Goal: Transaction & Acquisition: Purchase product/service

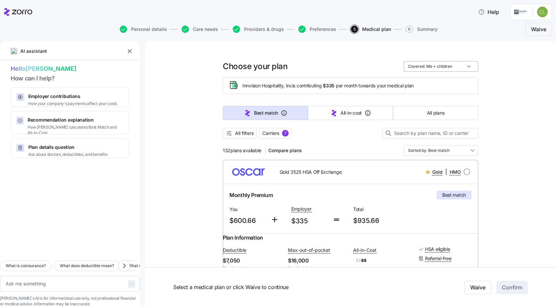
click at [467, 67] on input "Covered: Me + children" at bounding box center [441, 66] width 74 height 11
click at [469, 92] on div "Me + children" at bounding box center [438, 93] width 69 height 11
click at [187, 28] on icon "button" at bounding box center [185, 29] width 4 height 3
type textarea "x"
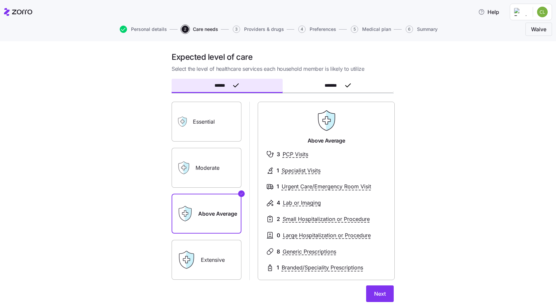
click at [355, 30] on span "5" at bounding box center [354, 29] width 7 height 7
click at [345, 83] on icon "button" at bounding box center [348, 86] width 8 height 8
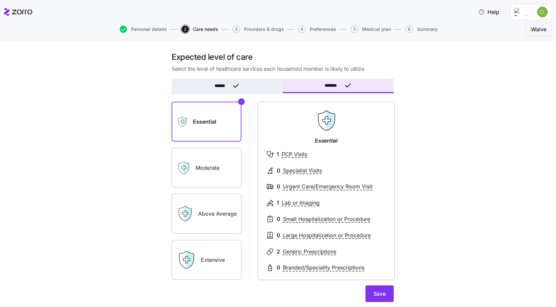
click at [234, 84] on icon "button" at bounding box center [236, 86] width 8 height 8
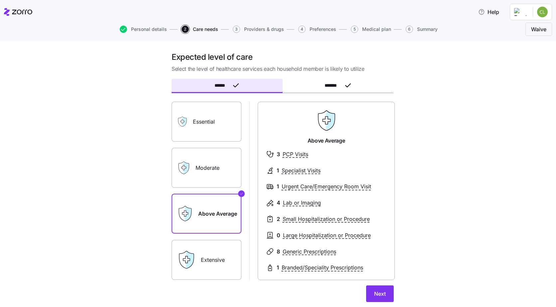
click at [355, 29] on span "5" at bounding box center [354, 29] width 7 height 7
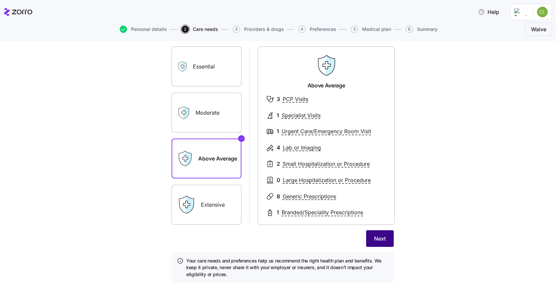
click at [381, 237] on span "Next" at bounding box center [380, 239] width 12 height 8
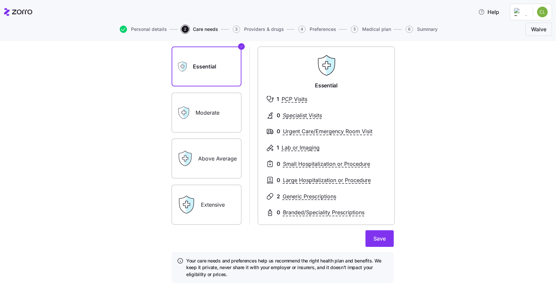
scroll to position [0, 0]
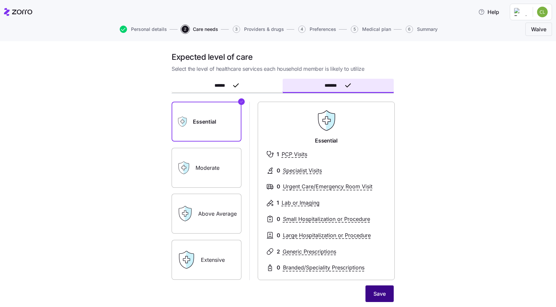
click at [373, 297] on span "Save" at bounding box center [379, 294] width 12 height 8
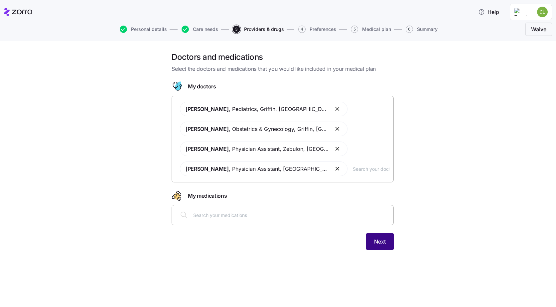
click at [380, 241] on span "Next" at bounding box center [380, 242] width 12 height 8
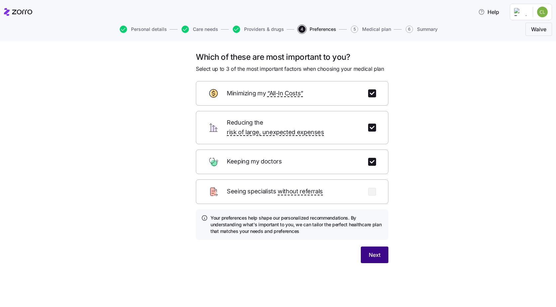
click at [379, 251] on span "Next" at bounding box center [375, 255] width 12 height 8
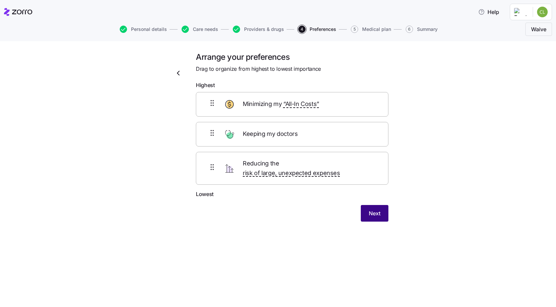
click at [374, 210] on span "Next" at bounding box center [375, 214] width 12 height 8
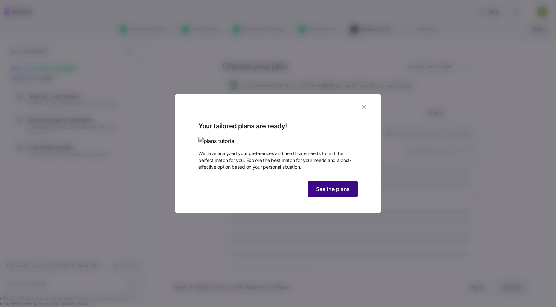
click at [322, 193] on span "See the plans" at bounding box center [333, 189] width 34 height 8
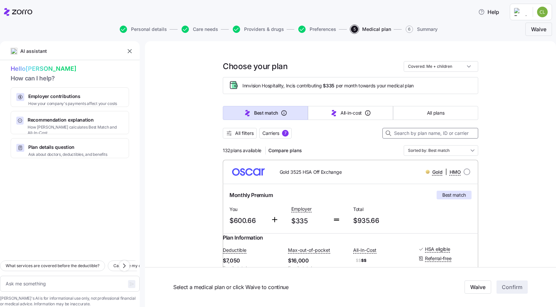
click at [423, 133] on input at bounding box center [430, 133] width 96 height 11
click at [268, 135] on span "Carriers" at bounding box center [270, 133] width 17 height 7
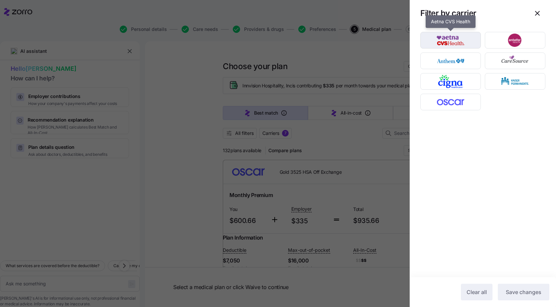
click at [452, 42] on img "button" at bounding box center [450, 40] width 49 height 13
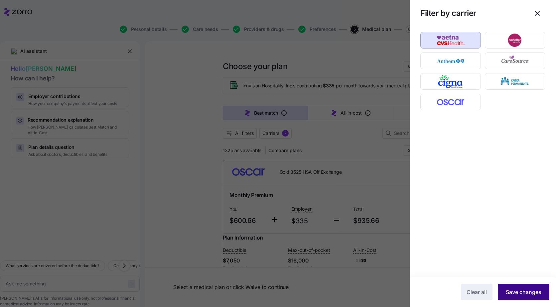
click at [521, 293] on span "Save changes" at bounding box center [524, 292] width 36 height 8
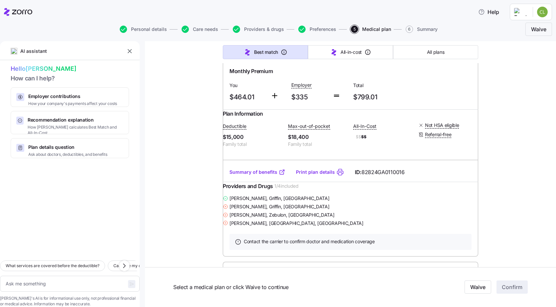
scroll to position [831, 0]
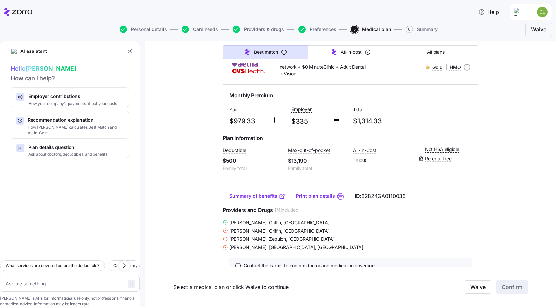
type textarea "x"
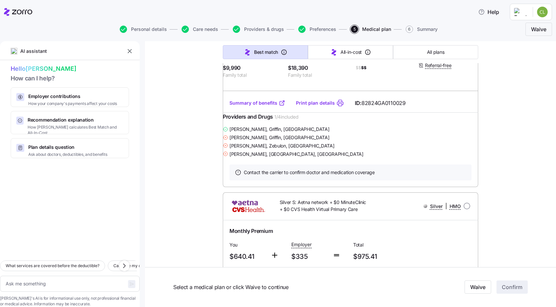
scroll to position [1363, 0]
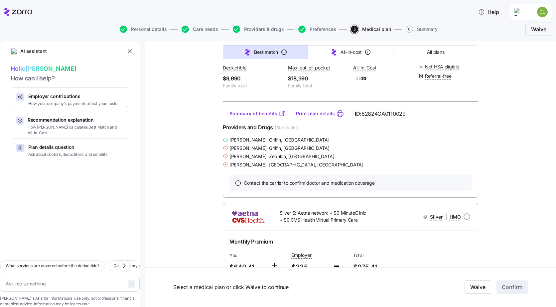
click at [259, 117] on link "Summary of benefits" at bounding box center [257, 113] width 56 height 7
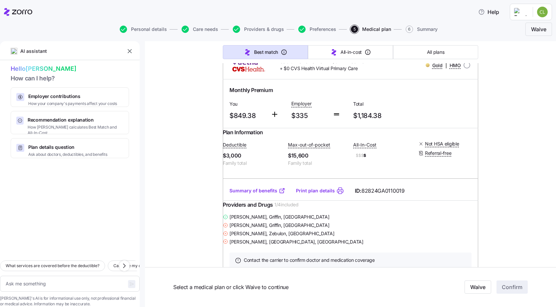
scroll to position [333, 0]
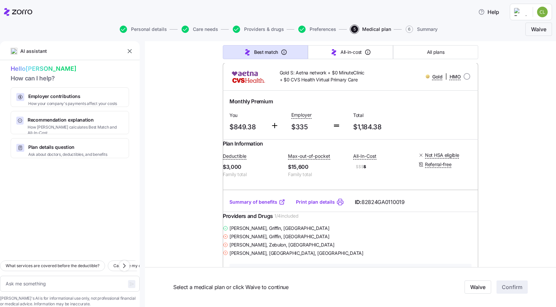
click at [255, 206] on link "Summary of benefits" at bounding box center [257, 202] width 56 height 7
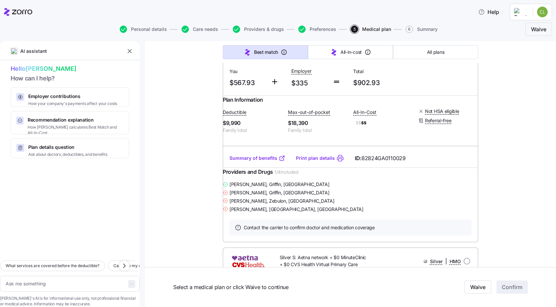
scroll to position [1330, 0]
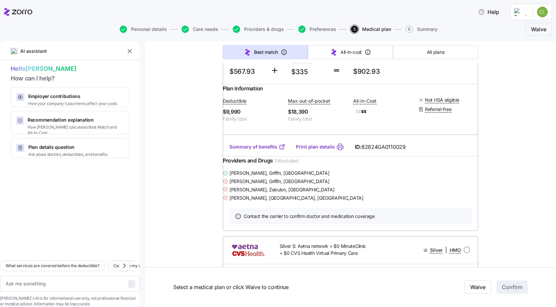
click at [464, 21] on input "radio" at bounding box center [467, 18] width 7 height 7
radio input "true"
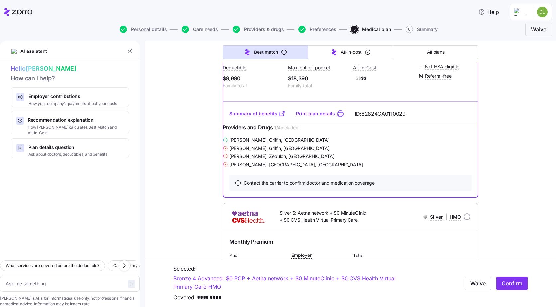
scroll to position [1397, 0]
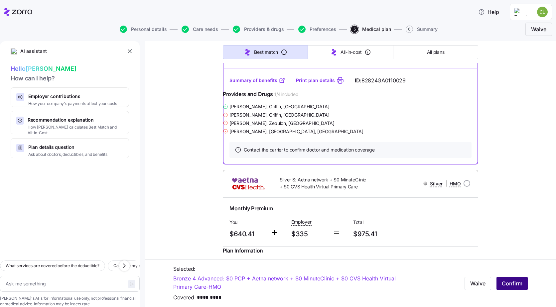
click at [511, 280] on span "Confirm" at bounding box center [512, 283] width 21 height 8
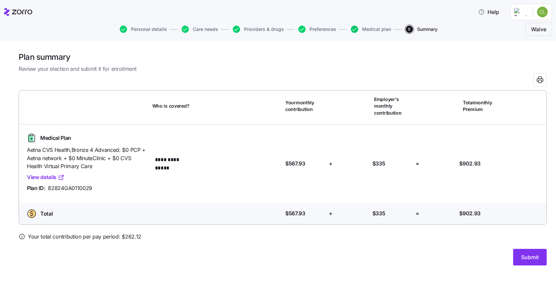
click at [356, 29] on icon "button" at bounding box center [354, 29] width 7 height 7
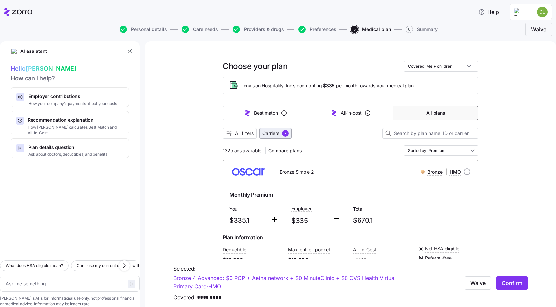
click at [265, 132] on span "Carriers" at bounding box center [270, 133] width 17 height 7
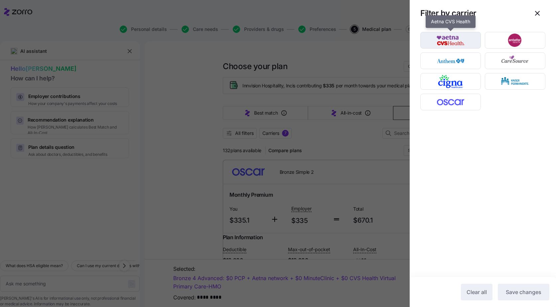
click at [453, 41] on img "button" at bounding box center [450, 40] width 49 height 13
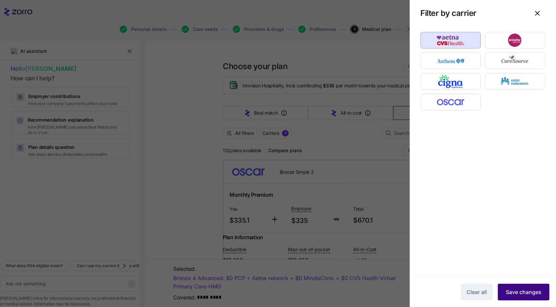
click at [529, 291] on span "Save changes" at bounding box center [524, 292] width 36 height 8
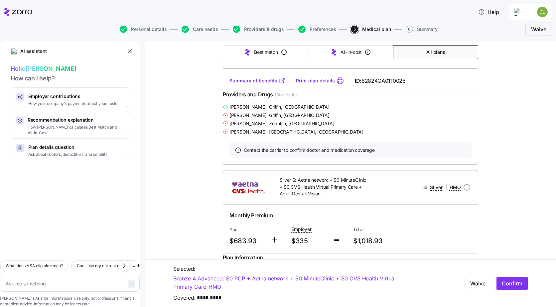
scroll to position [1397, 0]
click at [261, 84] on link "Summary of benefits" at bounding box center [257, 80] width 56 height 7
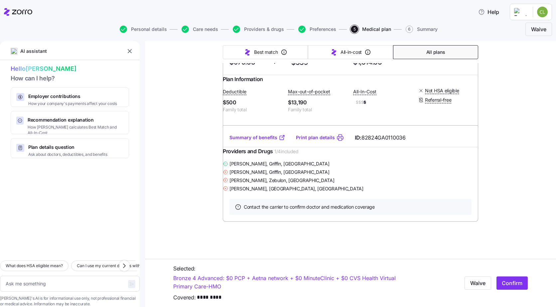
scroll to position [3291, 0]
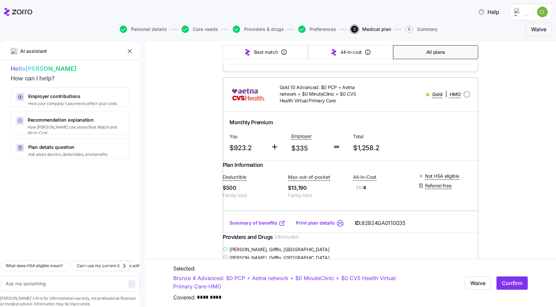
type textarea "x"
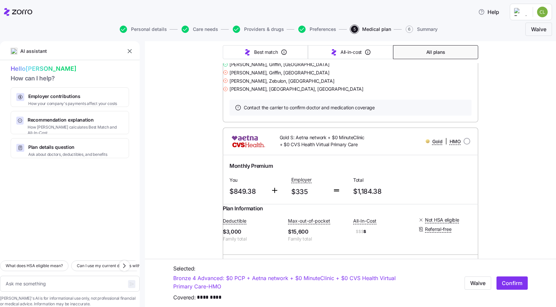
scroll to position [2393, 0]
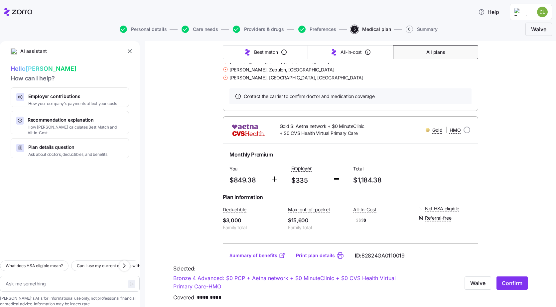
click at [259, 30] on link "Summary of benefits" at bounding box center [257, 27] width 56 height 7
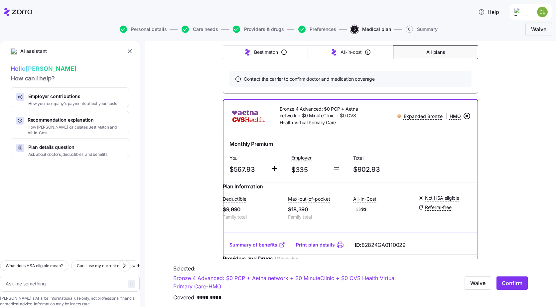
scroll to position [530, 0]
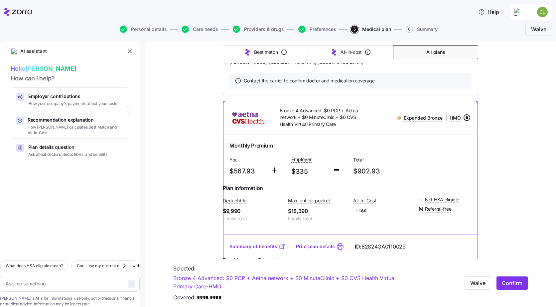
click at [465, 121] on input "radio" at bounding box center [467, 117] width 7 height 7
drag, startPoint x: 464, startPoint y: 158, endPoint x: 512, endPoint y: 107, distance: 69.6
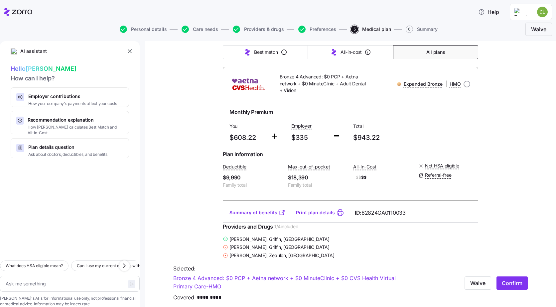
scroll to position [863, 0]
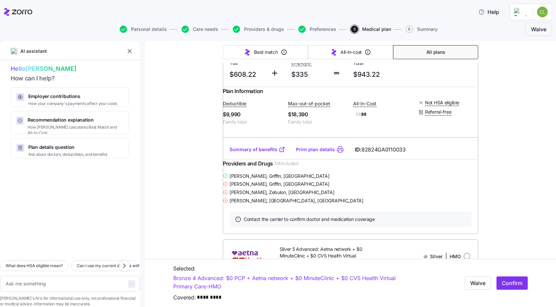
click at [254, 153] on link "Summary of benefits" at bounding box center [257, 149] width 56 height 7
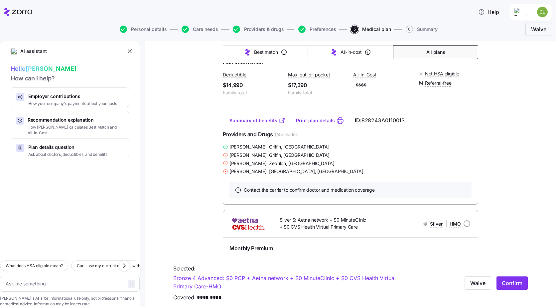
scroll to position [1129, 0]
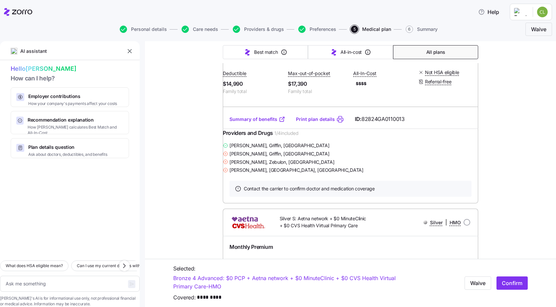
click at [251, 123] on link "Summary of benefits" at bounding box center [257, 119] width 56 height 7
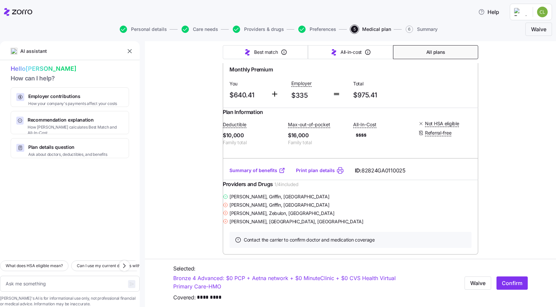
scroll to position [1329, 0]
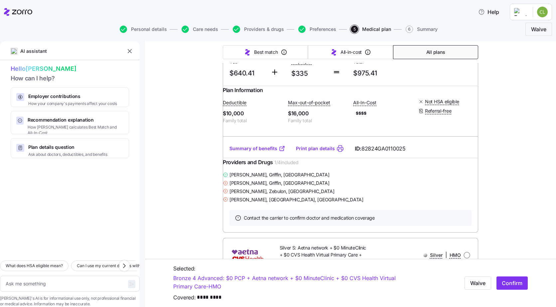
click at [259, 152] on link "Summary of benefits" at bounding box center [257, 148] width 56 height 7
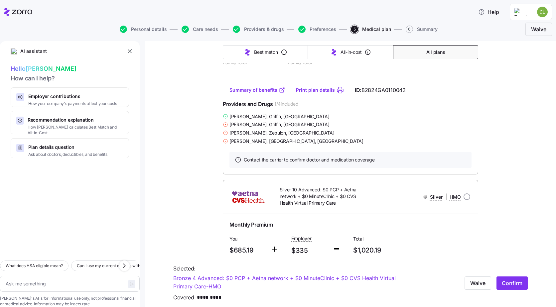
scroll to position [1628, 0]
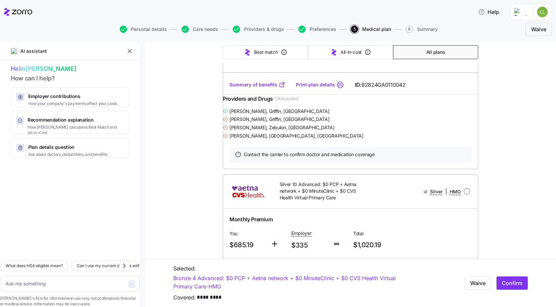
click at [244, 88] on link "Summary of benefits" at bounding box center [257, 84] width 56 height 7
